Goal: Find specific page/section: Find specific page/section

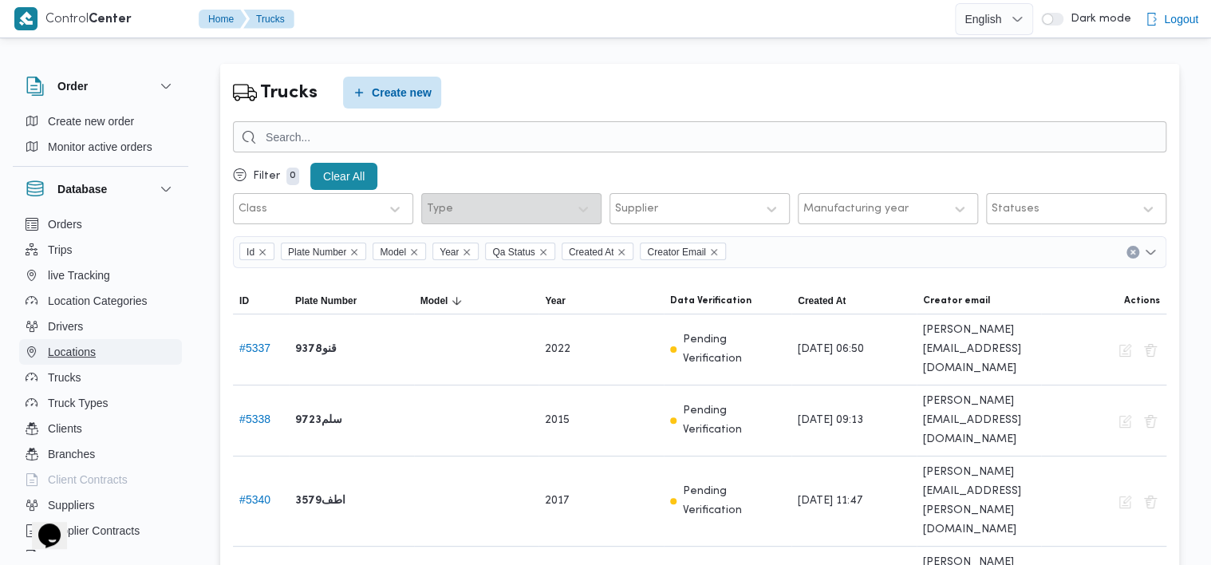
click at [77, 352] on span "Locations" at bounding box center [72, 351] width 48 height 19
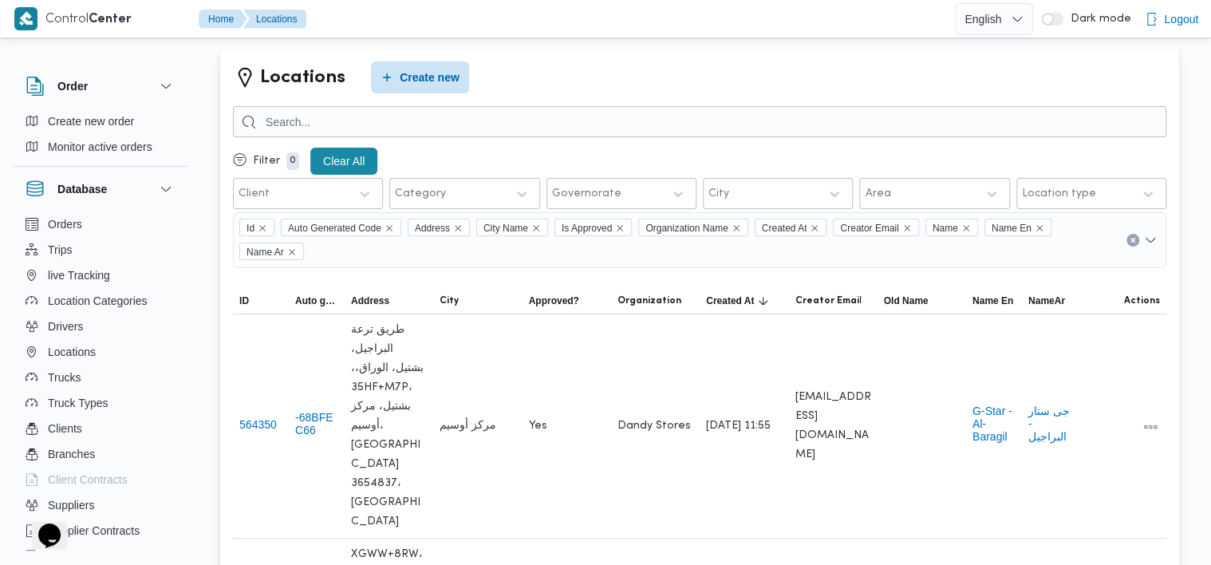
scroll to position [16, 0]
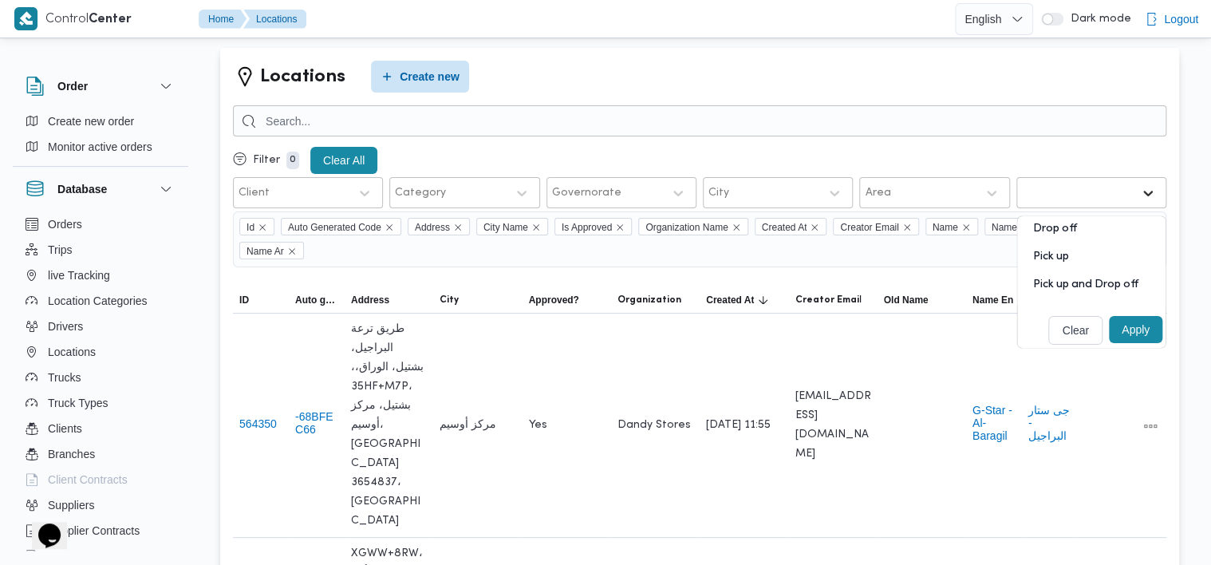
click at [1134, 190] on div at bounding box center [1147, 193] width 29 height 29
click at [971, 155] on div "Filter 0 Clear All" at bounding box center [699, 160] width 933 height 33
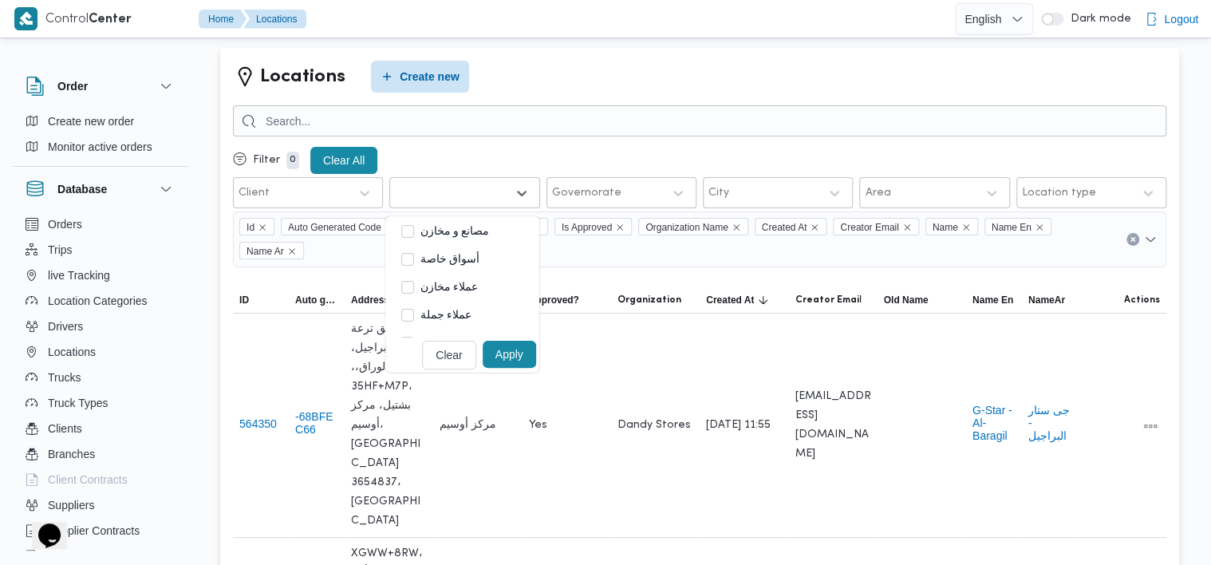
click at [471, 189] on div at bounding box center [450, 193] width 110 height 16
click at [401, 249] on label "أسواق خاصة" at bounding box center [440, 243] width 78 height 19
click at [401, 319] on label "عملاء جملة" at bounding box center [436, 315] width 70 height 19
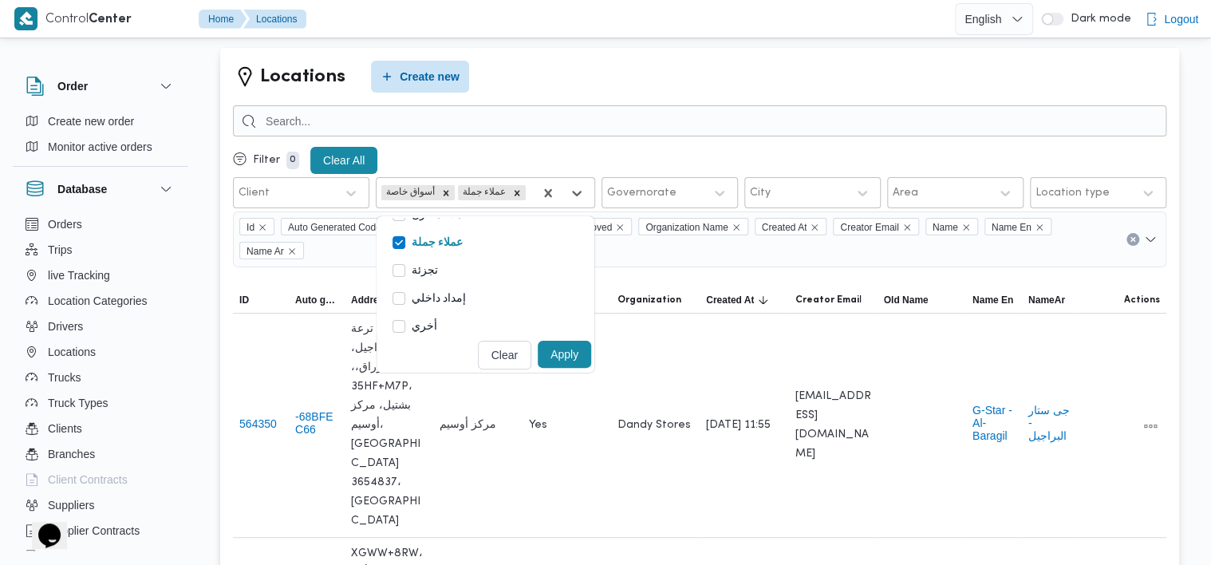
scroll to position [89, 0]
click at [402, 255] on label "تجزئة" at bounding box center [414, 255] width 45 height 19
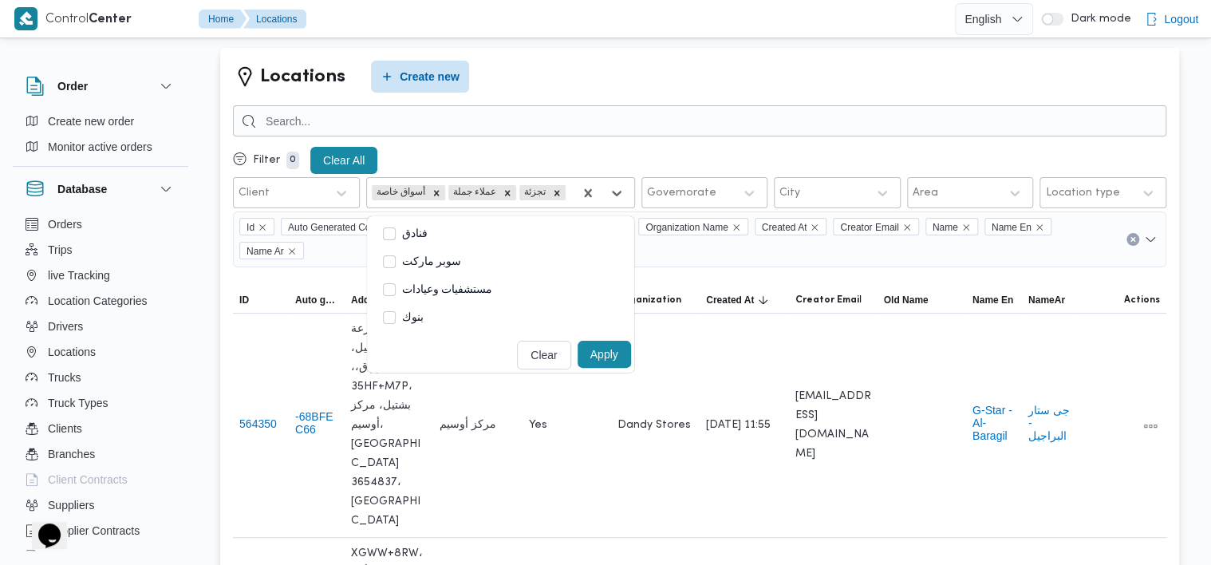
scroll to position [386, 0]
click at [392, 236] on label "سوبر ماركت" at bounding box center [422, 236] width 78 height 19
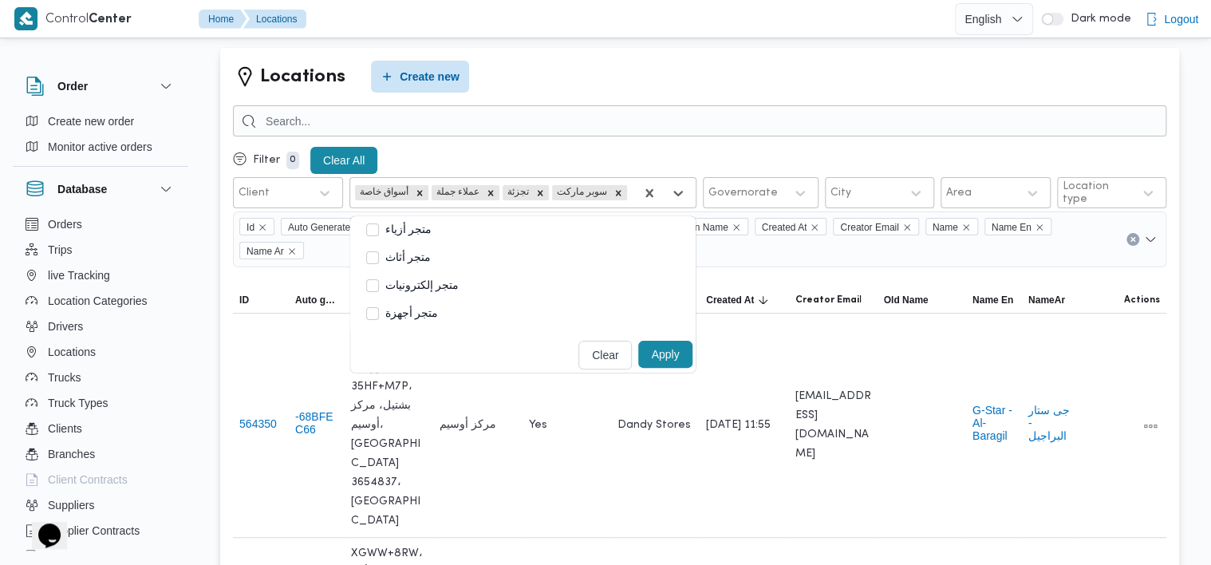
scroll to position [589, 0]
click at [660, 358] on button "Apply" at bounding box center [664, 354] width 53 height 27
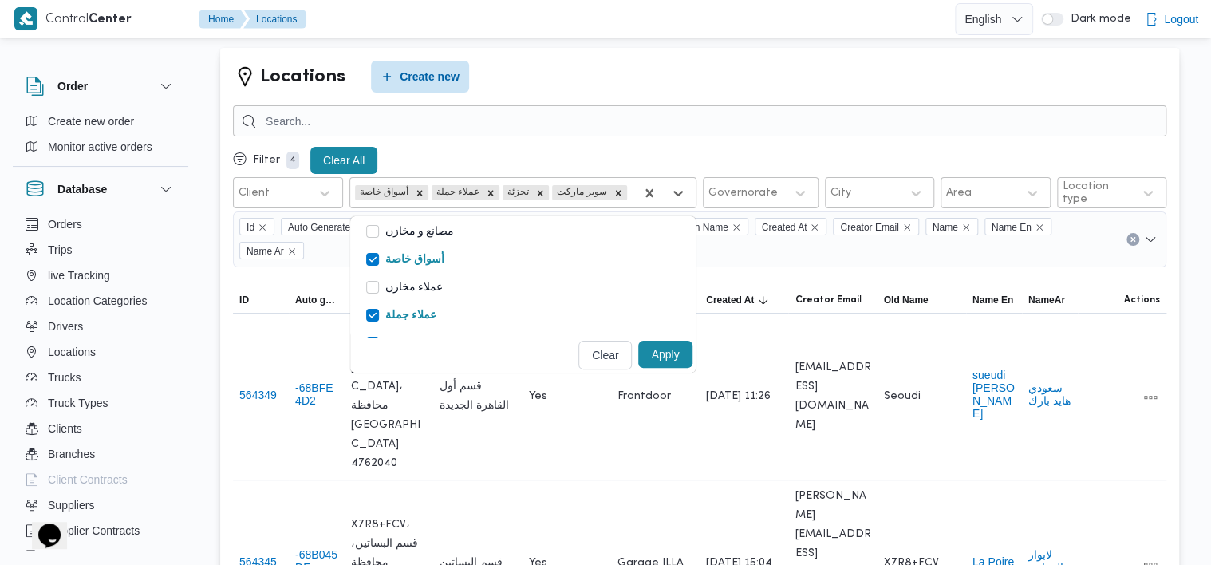
click at [642, 354] on button "Apply" at bounding box center [664, 354] width 53 height 27
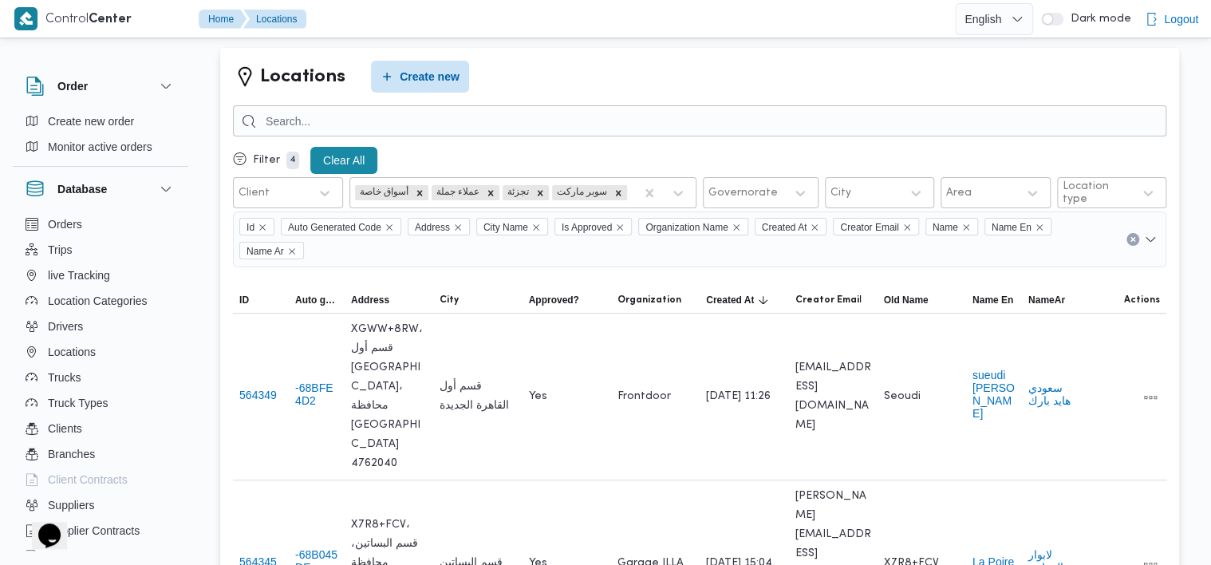
click at [758, 156] on div "Filter 4 Clear All" at bounding box center [699, 160] width 933 height 33
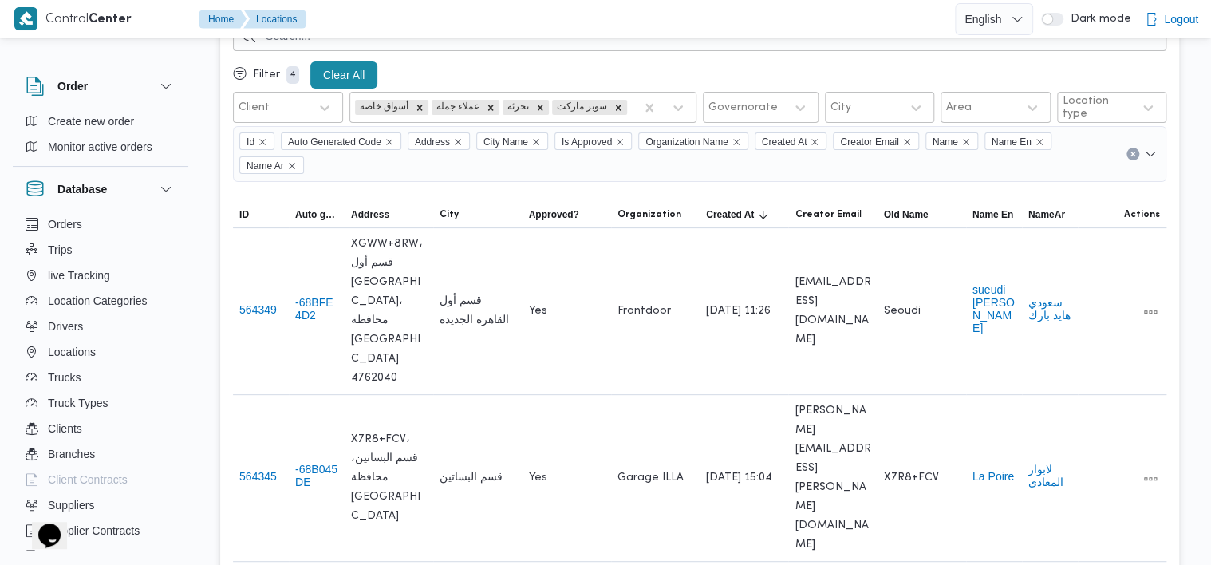
scroll to position [0, 0]
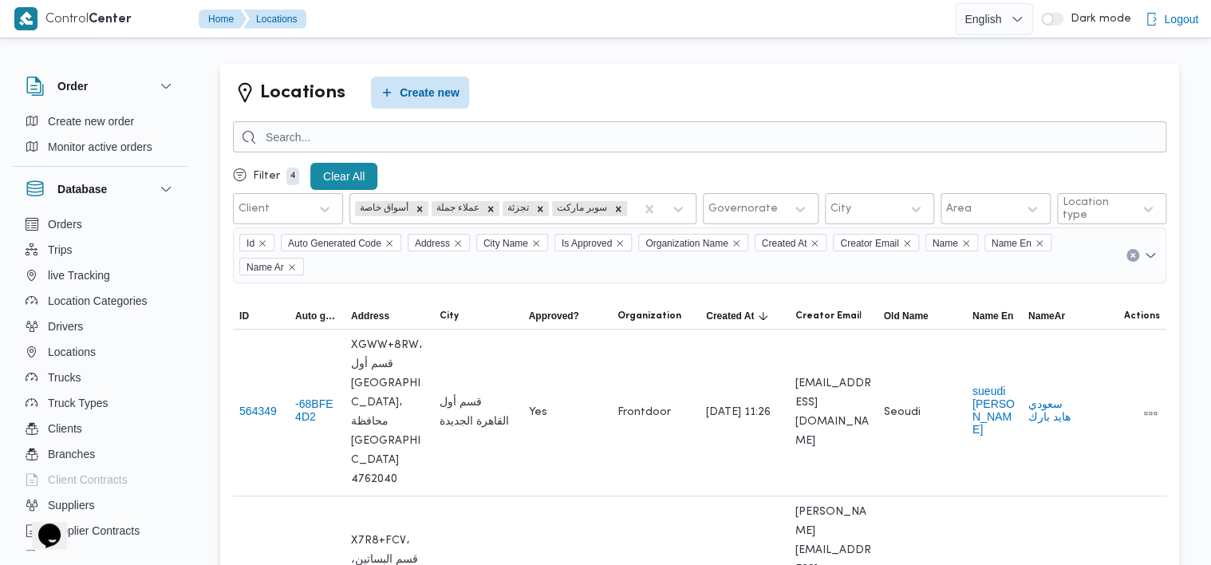
click at [1150, 259] on icon "Open list of options" at bounding box center [1150, 255] width 13 height 13
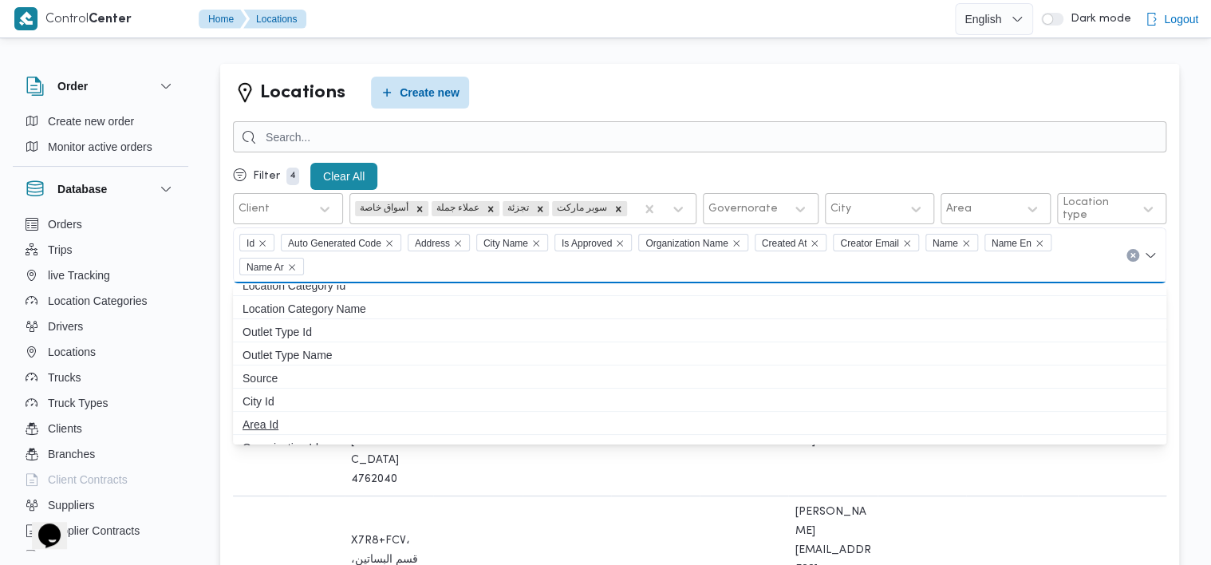
scroll to position [118, 0]
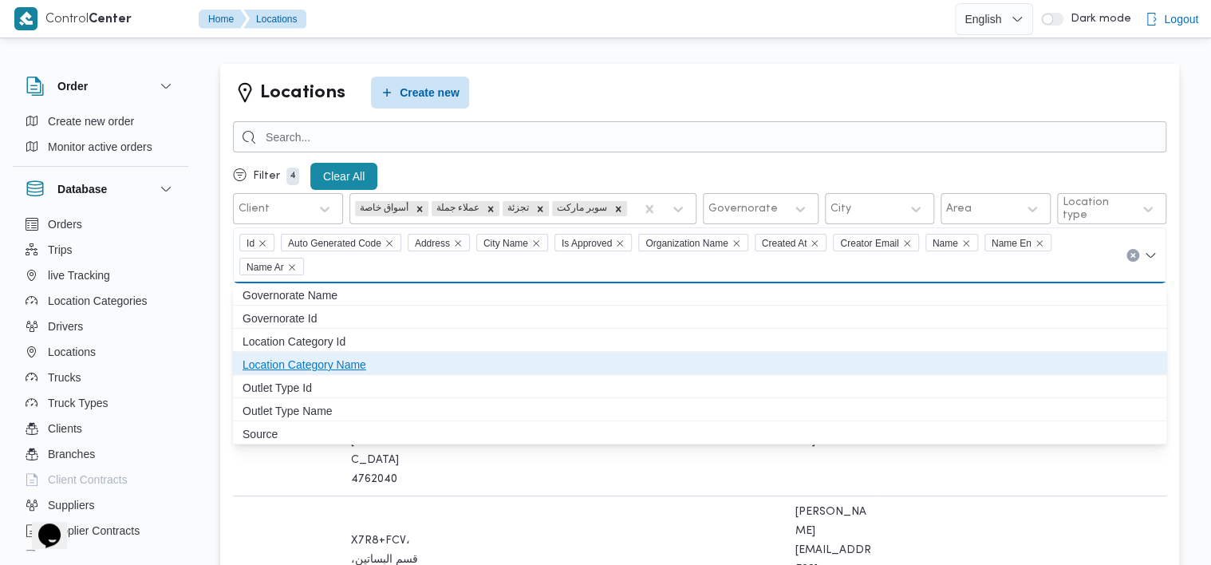
click at [290, 365] on span "Location Category Name" at bounding box center [699, 364] width 914 height 19
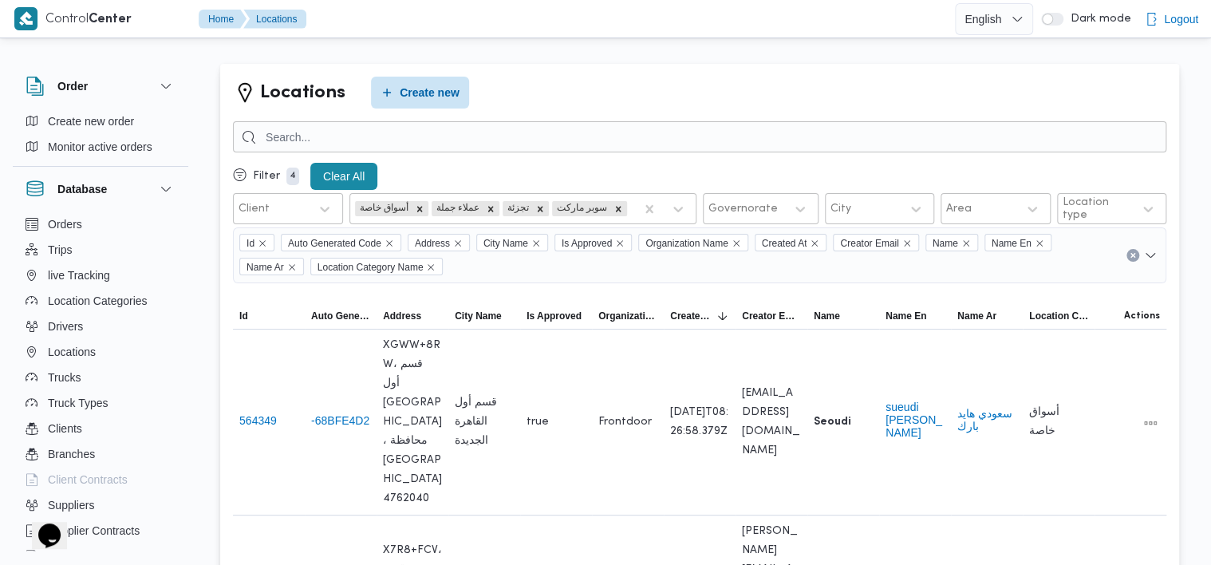
click at [835, 178] on div "Filter 4 Clear All" at bounding box center [699, 176] width 933 height 33
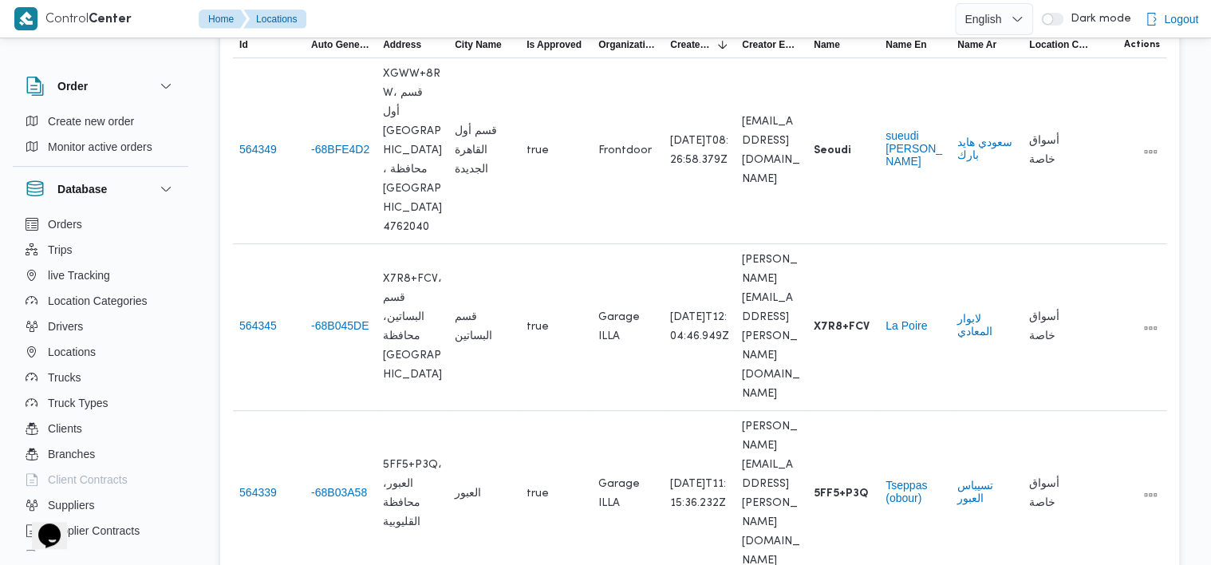
scroll to position [0, 0]
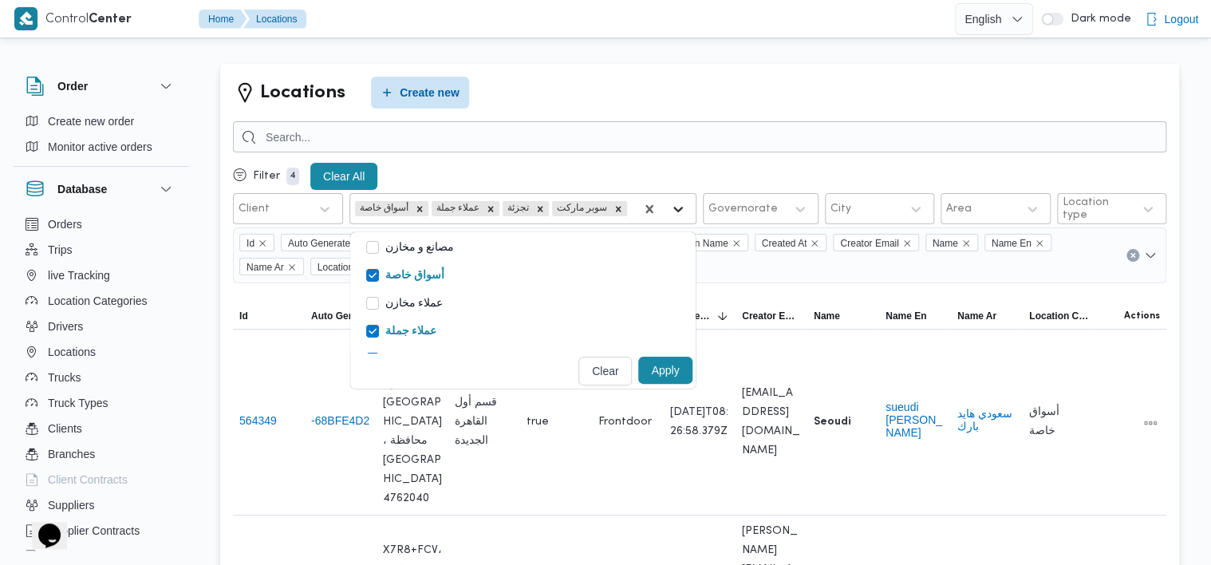
click at [671, 214] on icon at bounding box center [678, 209] width 16 height 16
click at [378, 280] on label "أسواق خاصة" at bounding box center [405, 275] width 78 height 19
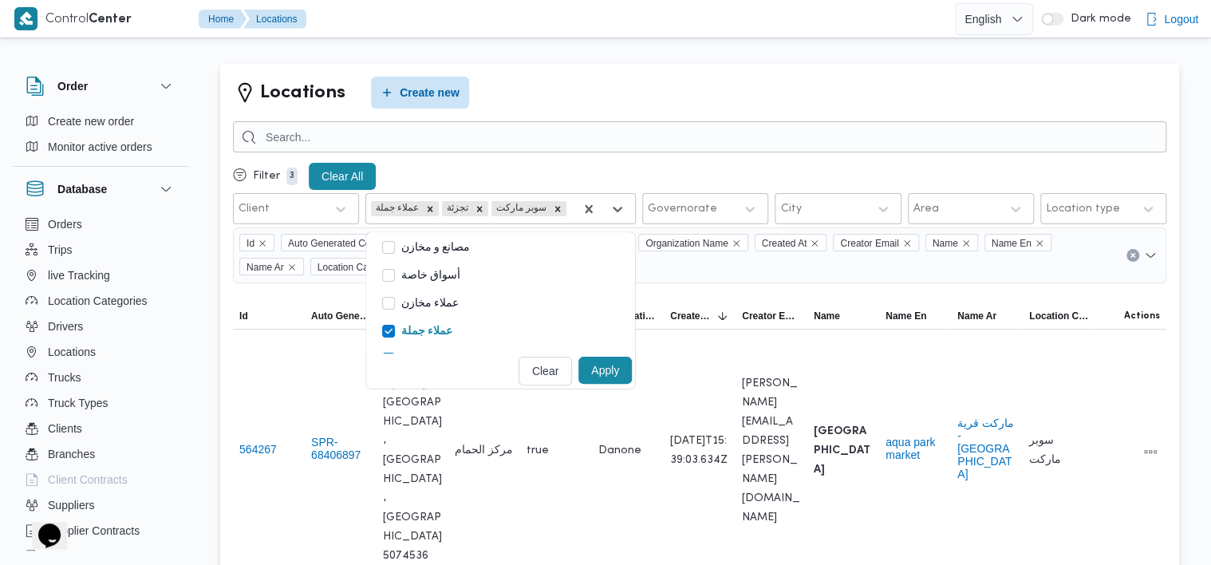
click at [613, 374] on button "Apply" at bounding box center [604, 370] width 53 height 27
click at [608, 368] on button "Apply" at bounding box center [604, 370] width 53 height 27
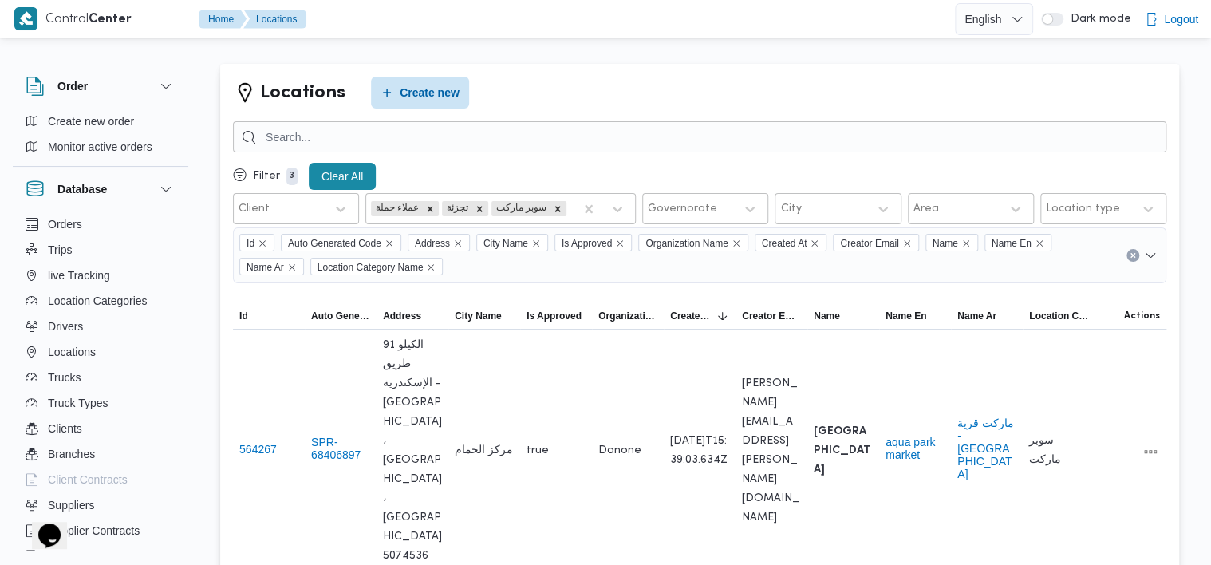
click at [798, 171] on div "Filter 3 Clear All" at bounding box center [699, 176] width 933 height 33
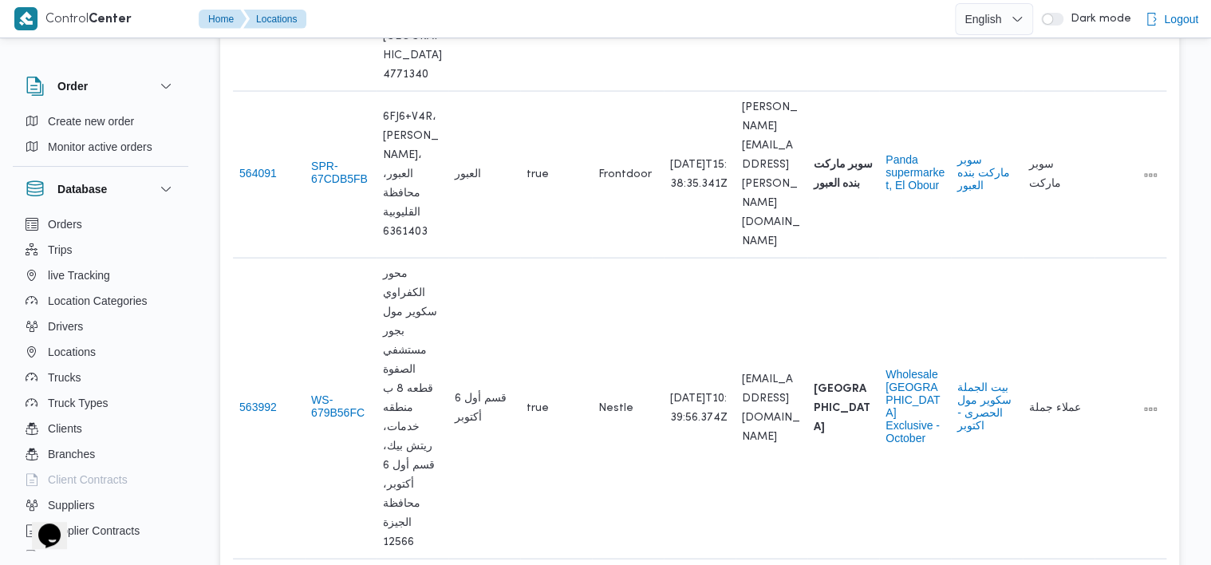
scroll to position [1681, 0]
